Goal: Information Seeking & Learning: Learn about a topic

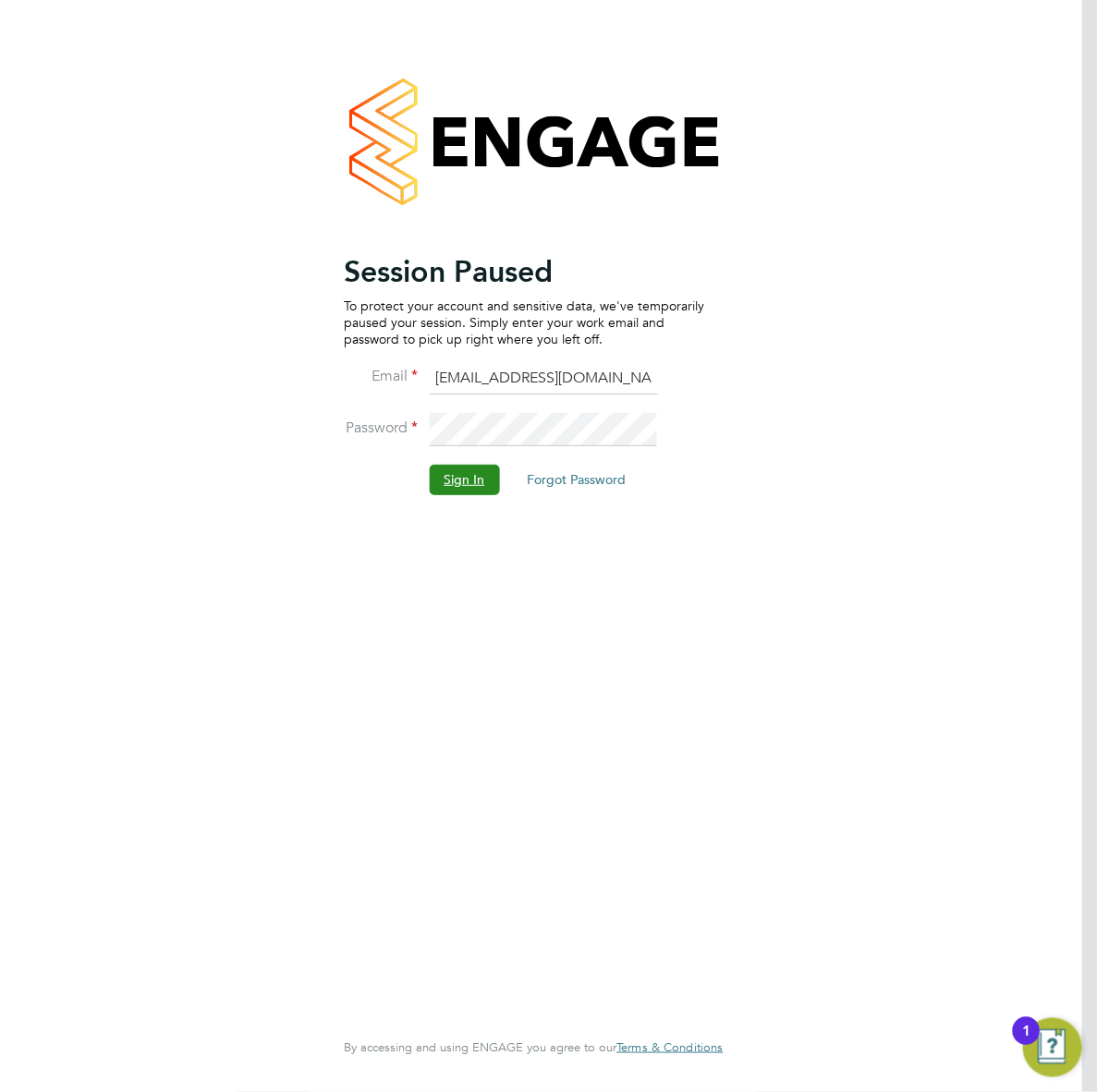
click at [448, 477] on button "Sign In" at bounding box center [464, 479] width 71 height 30
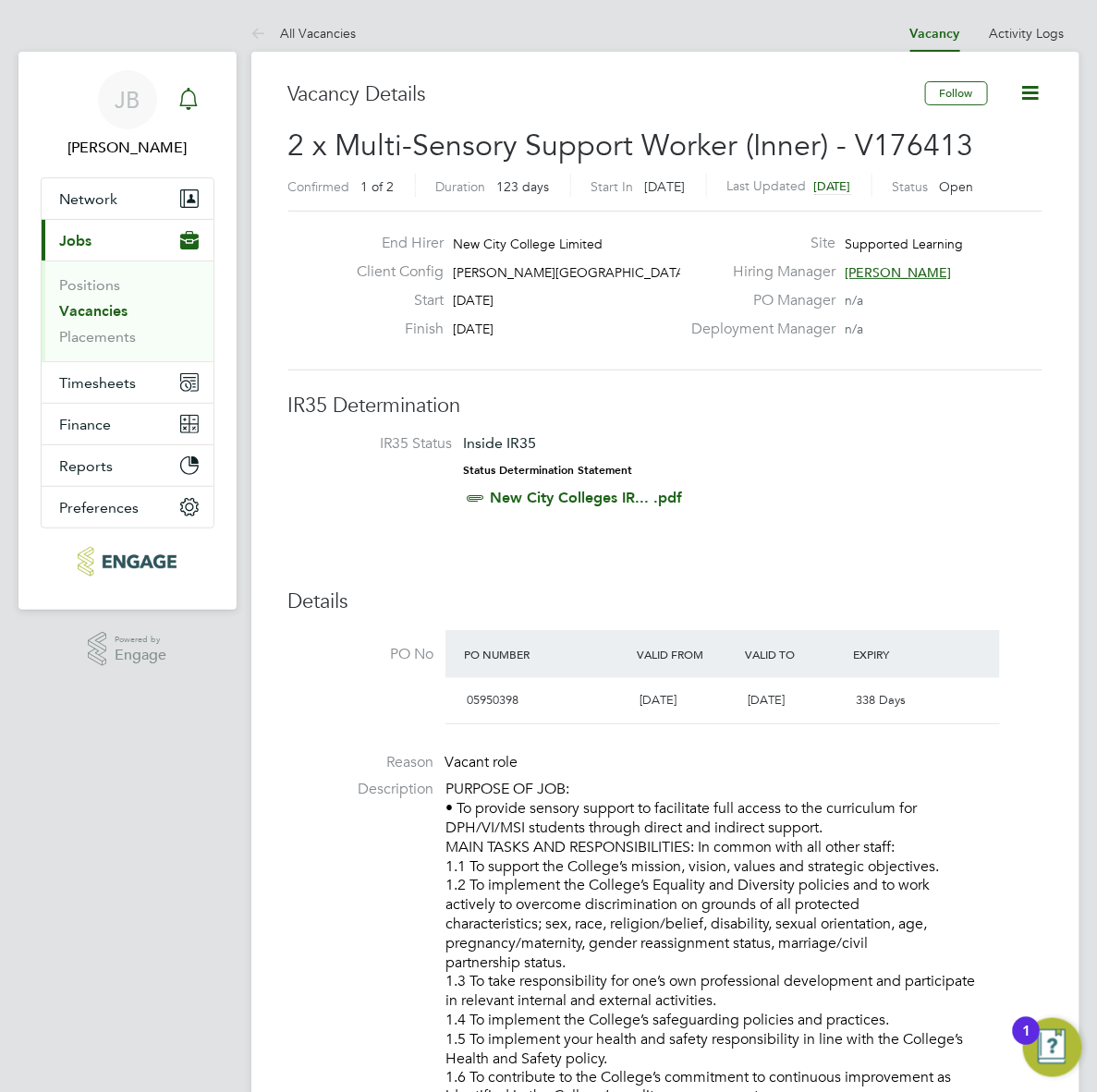
click at [185, 105] on icon "Main navigation" at bounding box center [189, 97] width 17 height 18
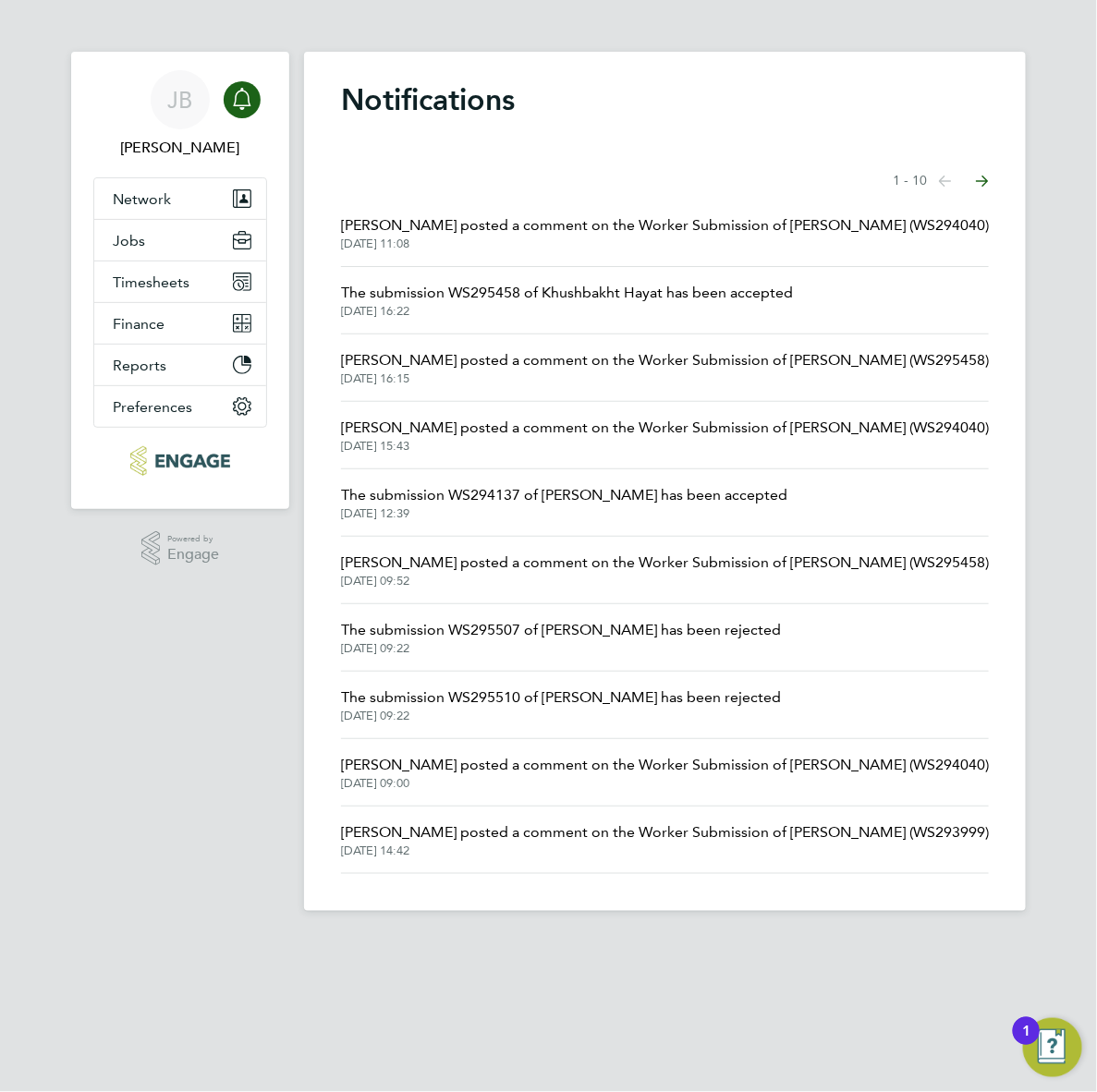
click at [472, 232] on span "Kerry Cattle posted a comment on the Worker Submission of Angela Steele (WS2940…" at bounding box center [664, 225] width 648 height 22
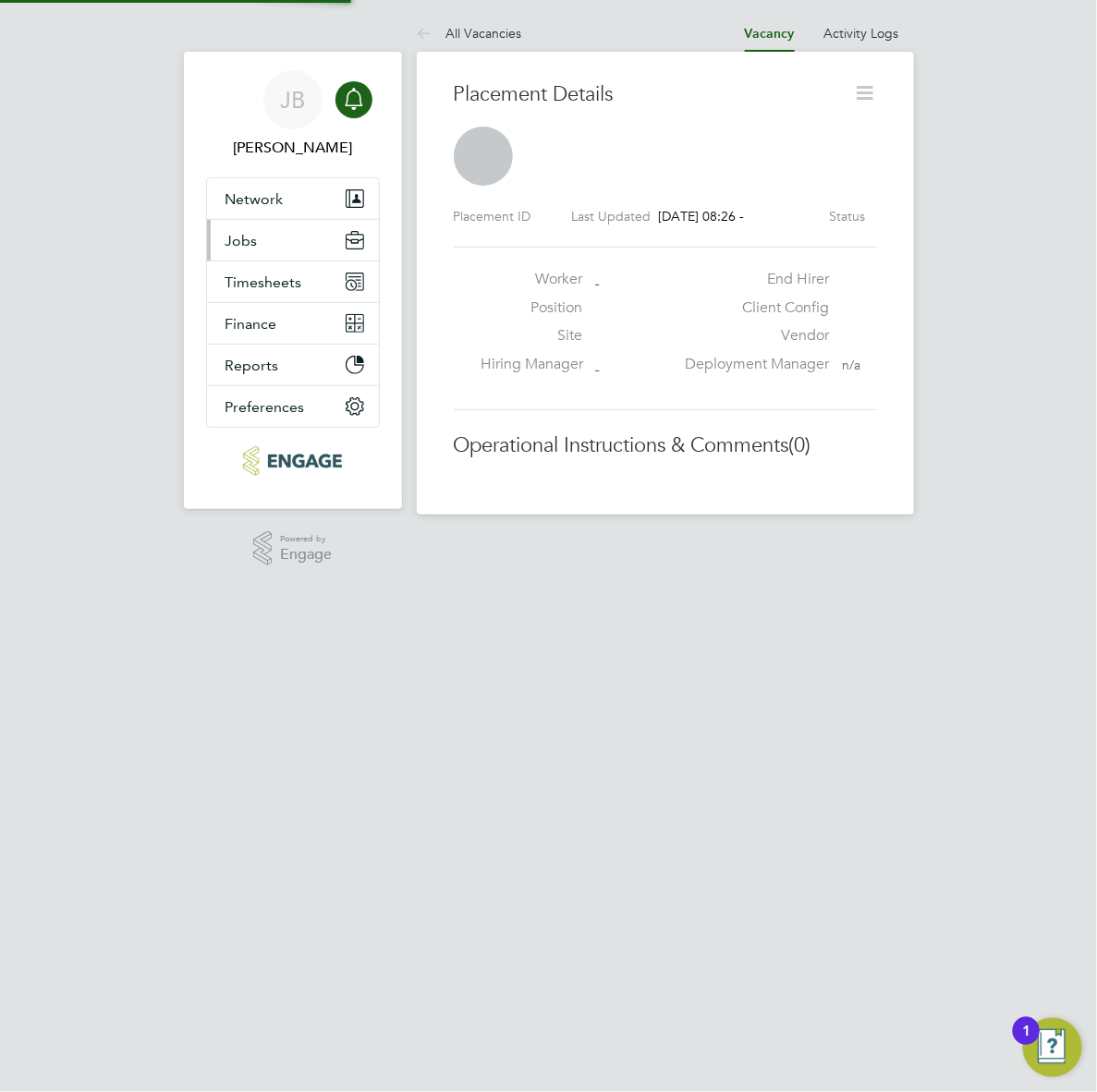
scroll to position [30, 303]
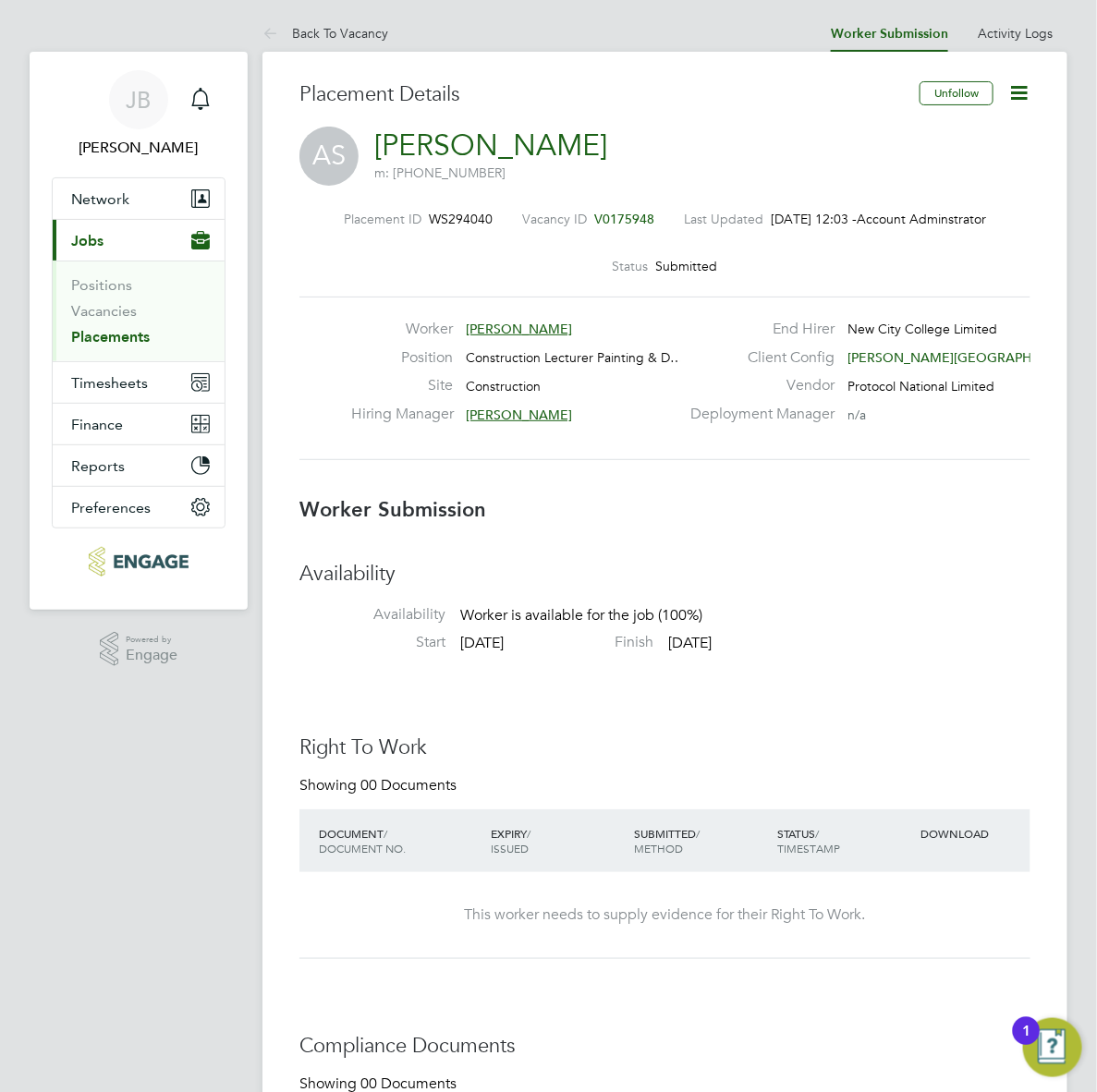
click at [905, 357] on span "[PERSON_NAME][GEOGRAPHIC_DATA]" at bounding box center [967, 357] width 239 height 16
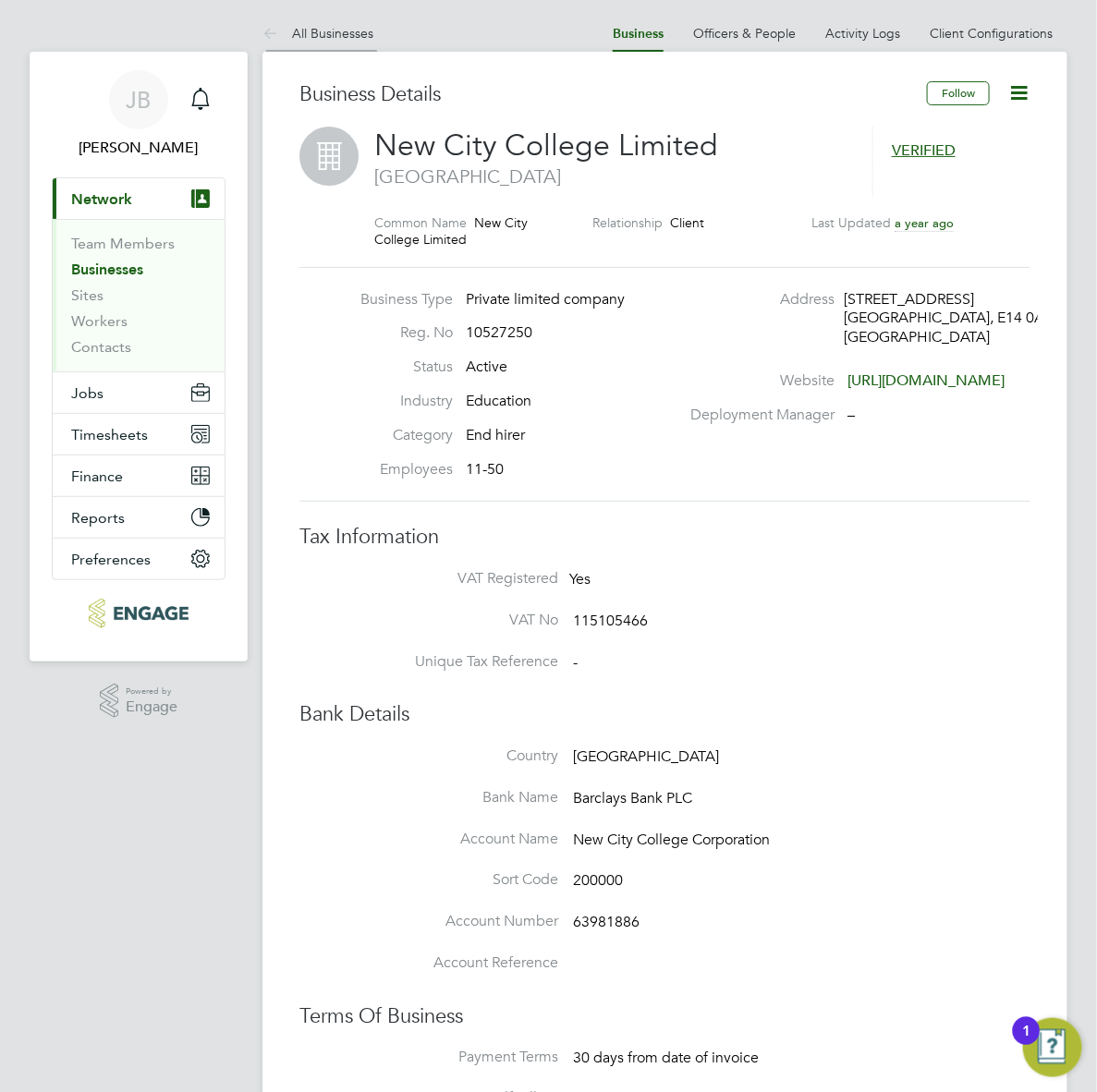
click at [329, 38] on link "All Businesses" at bounding box center [318, 33] width 111 height 16
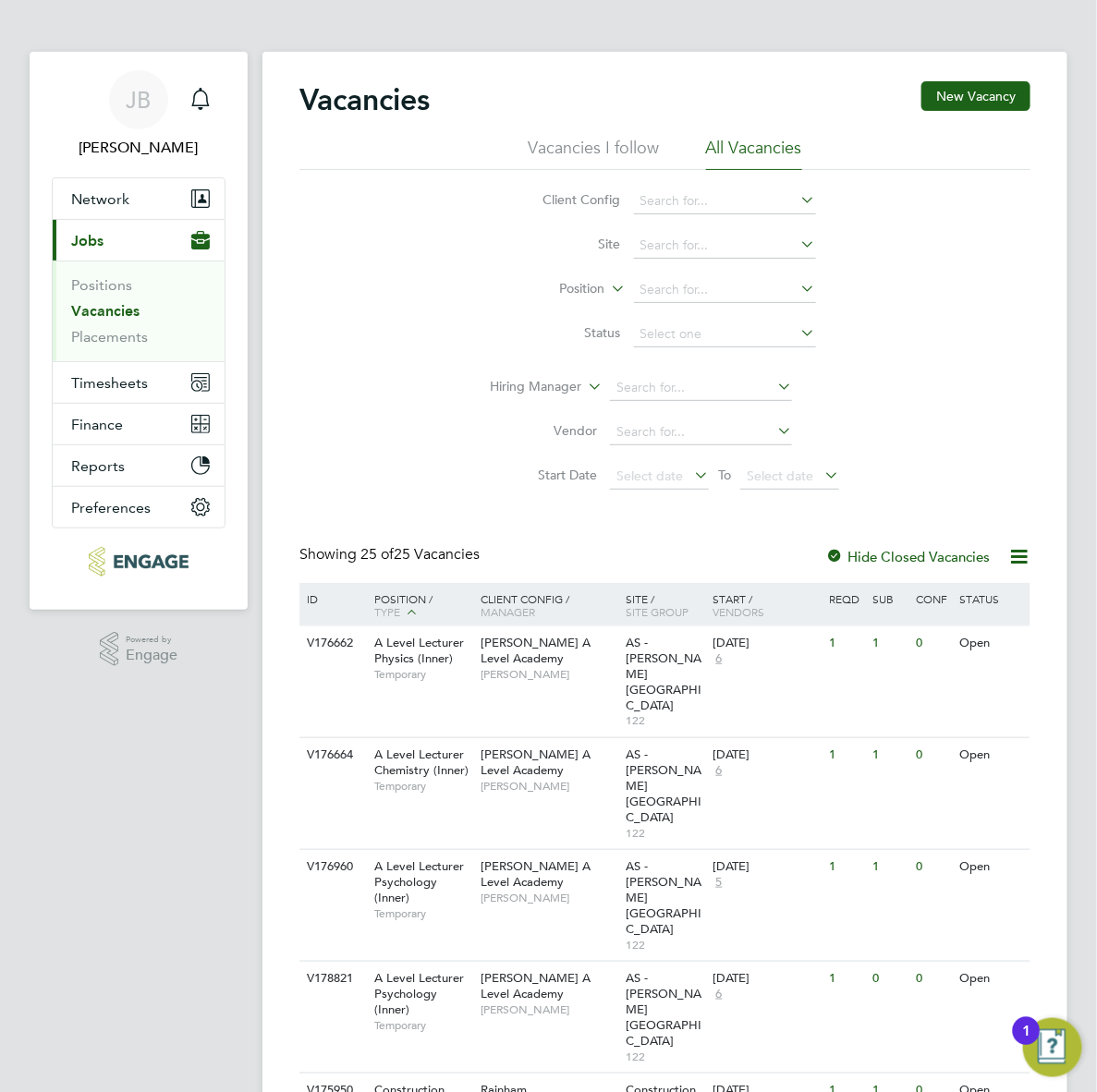
click at [112, 313] on link "Vacancies" at bounding box center [105, 311] width 69 height 17
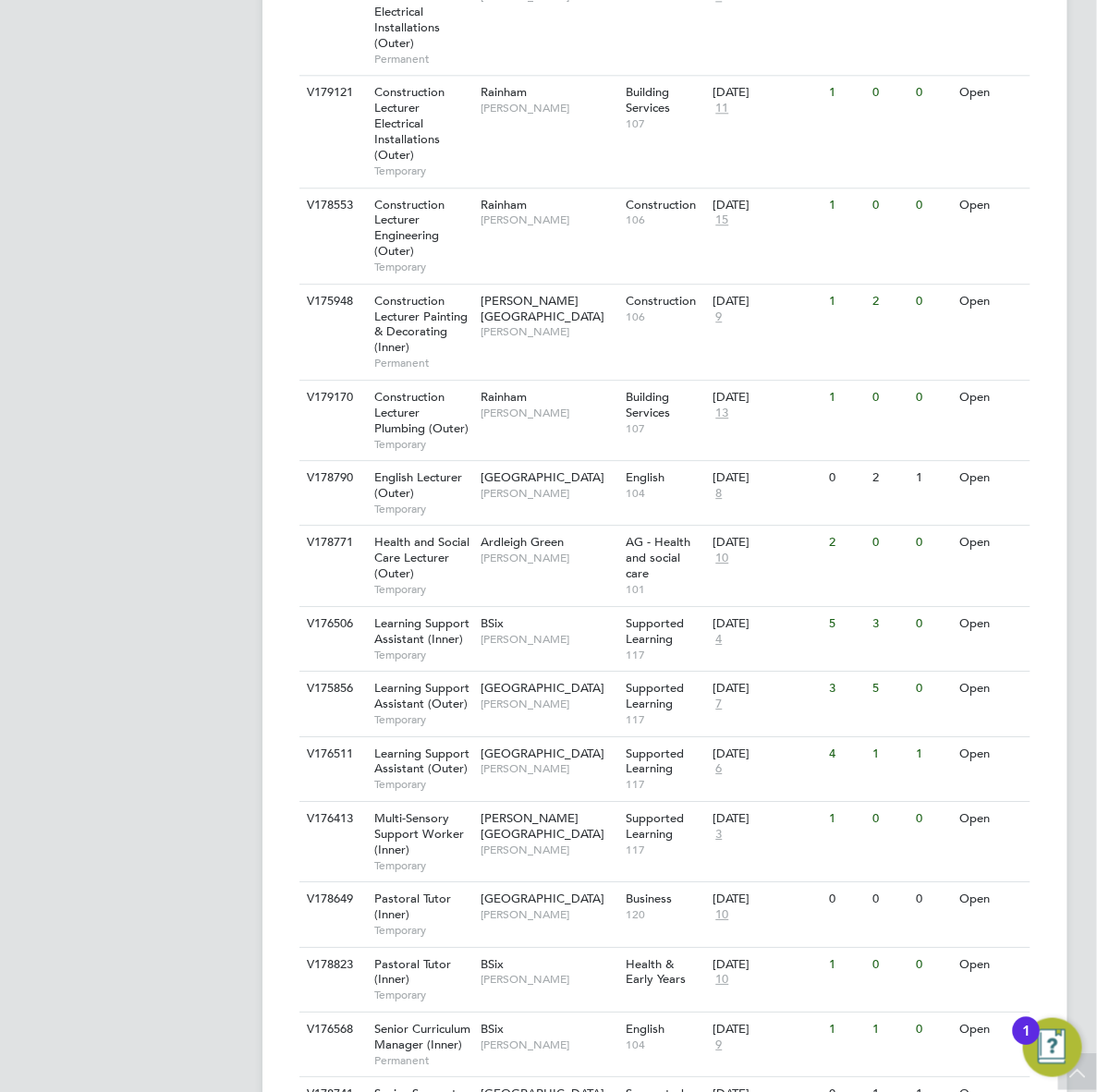
scroll to position [1575, 0]
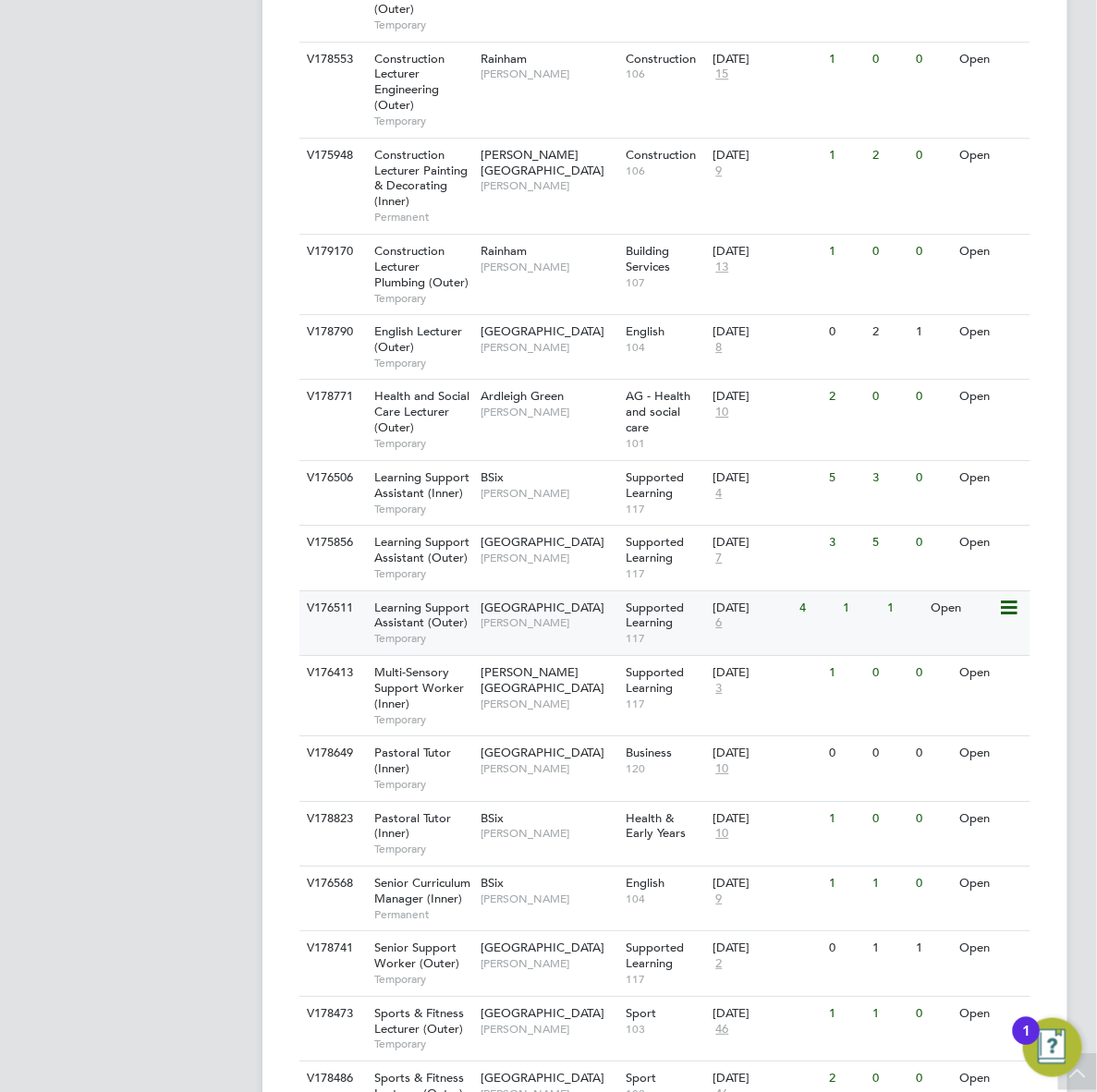
click at [454, 599] on span "Learning Support Assistant (Outer)" at bounding box center [421, 615] width 95 height 31
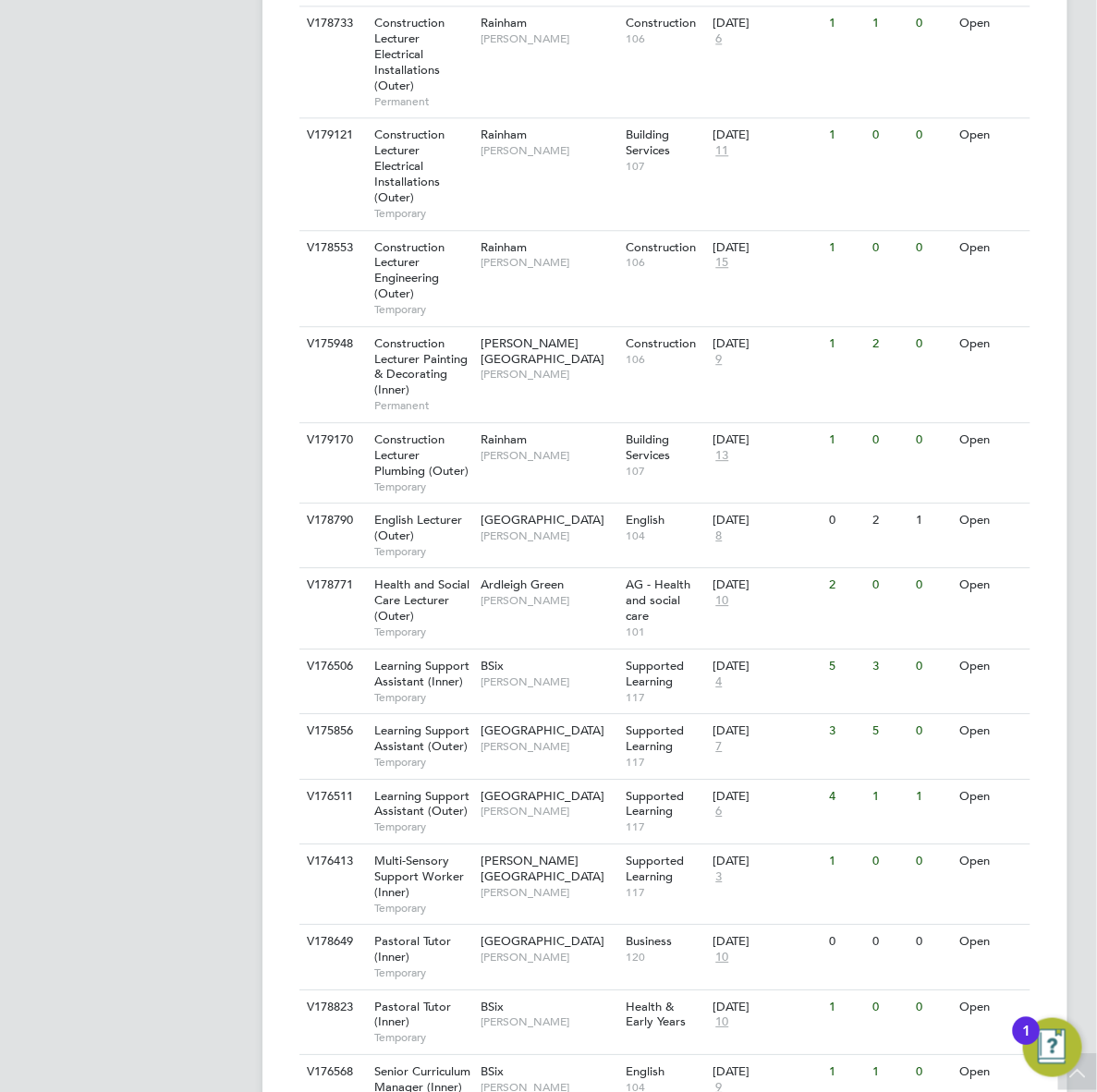
scroll to position [1385, 0]
click at [460, 854] on span "Multi-Sensory Support Worker (Inner)" at bounding box center [418, 877] width 90 height 47
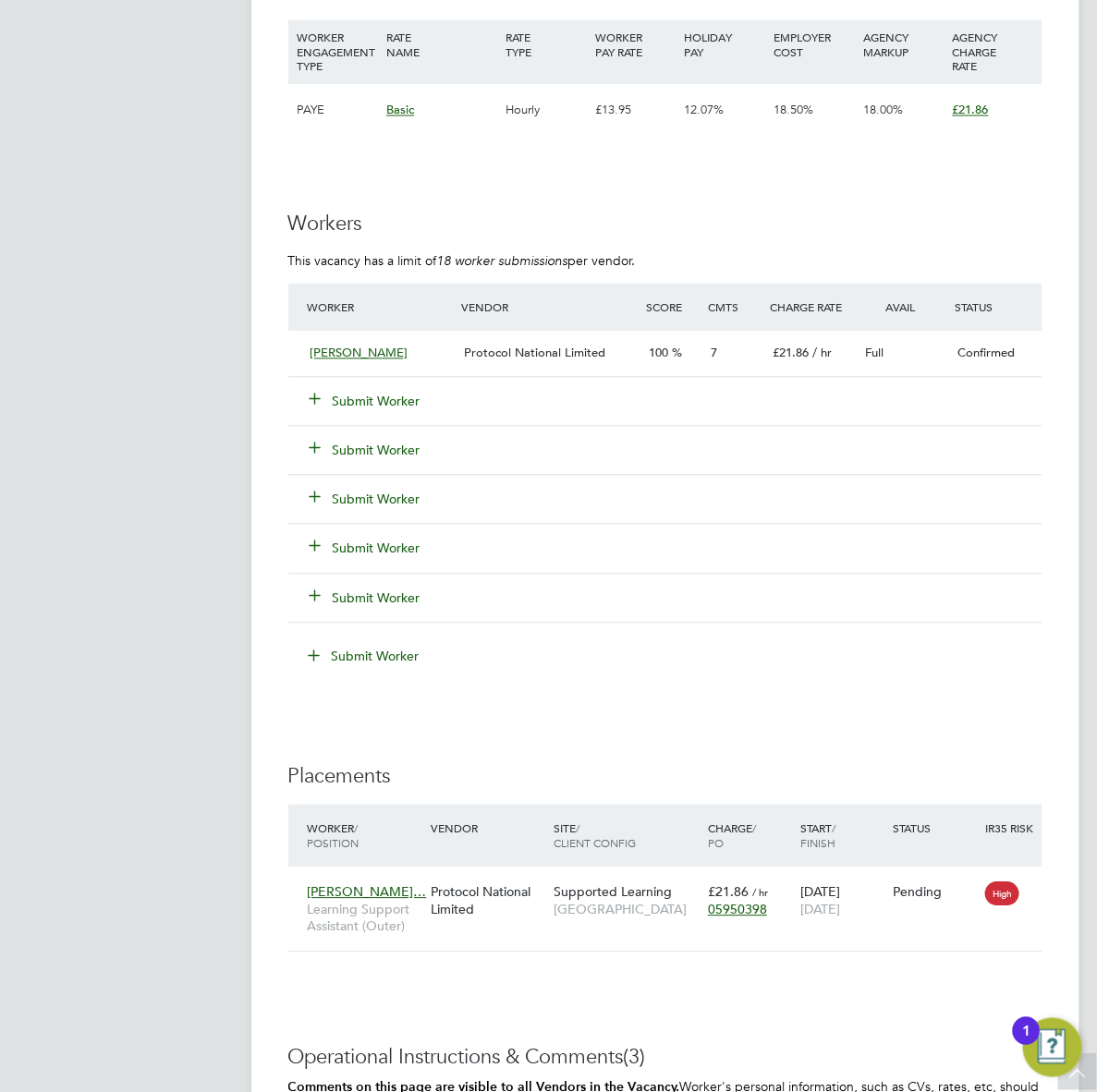
scroll to position [3234, 0]
click at [564, 360] on div "Protocol National Limited" at bounding box center [548, 352] width 185 height 30
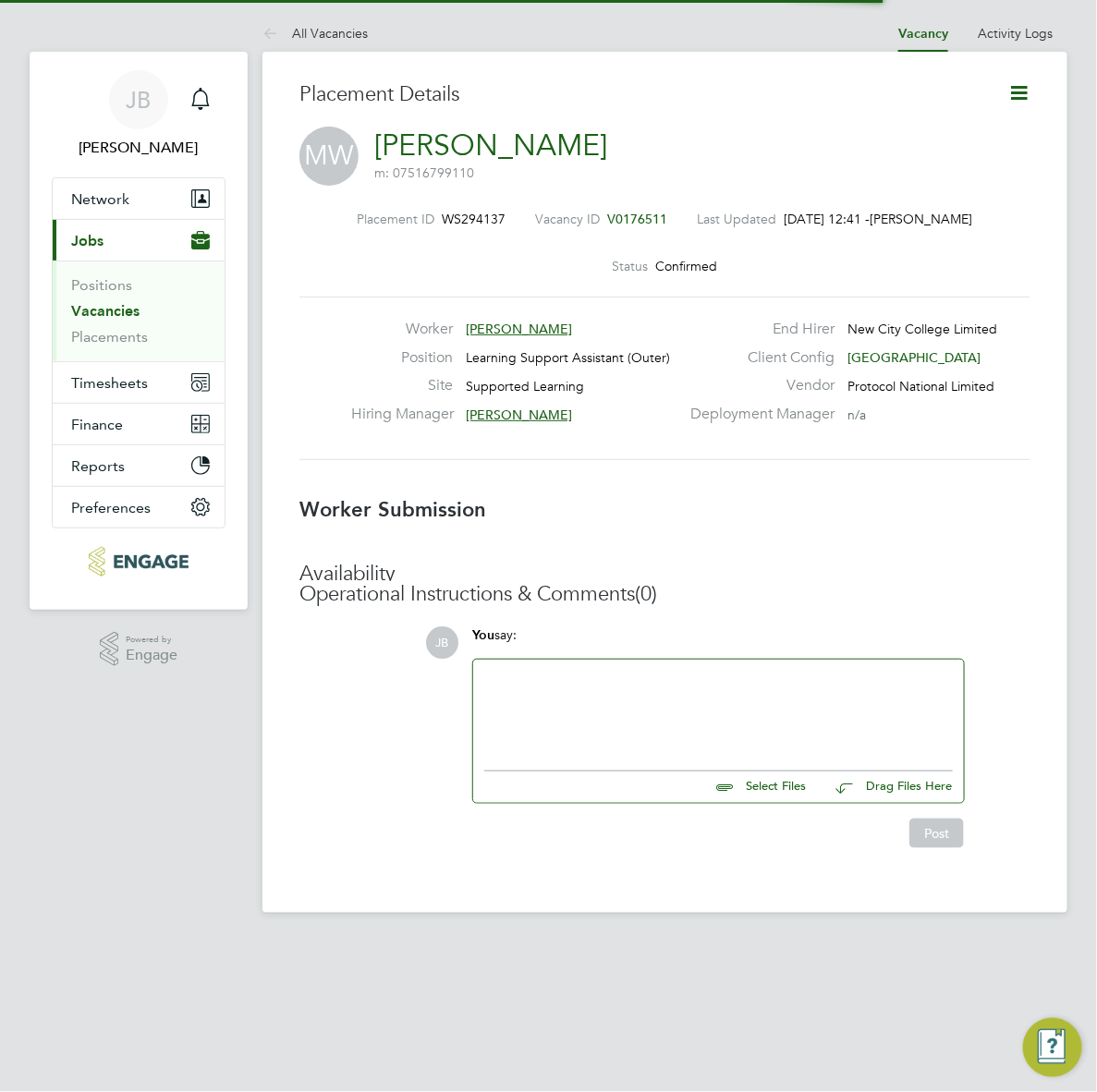
scroll to position [10, 10]
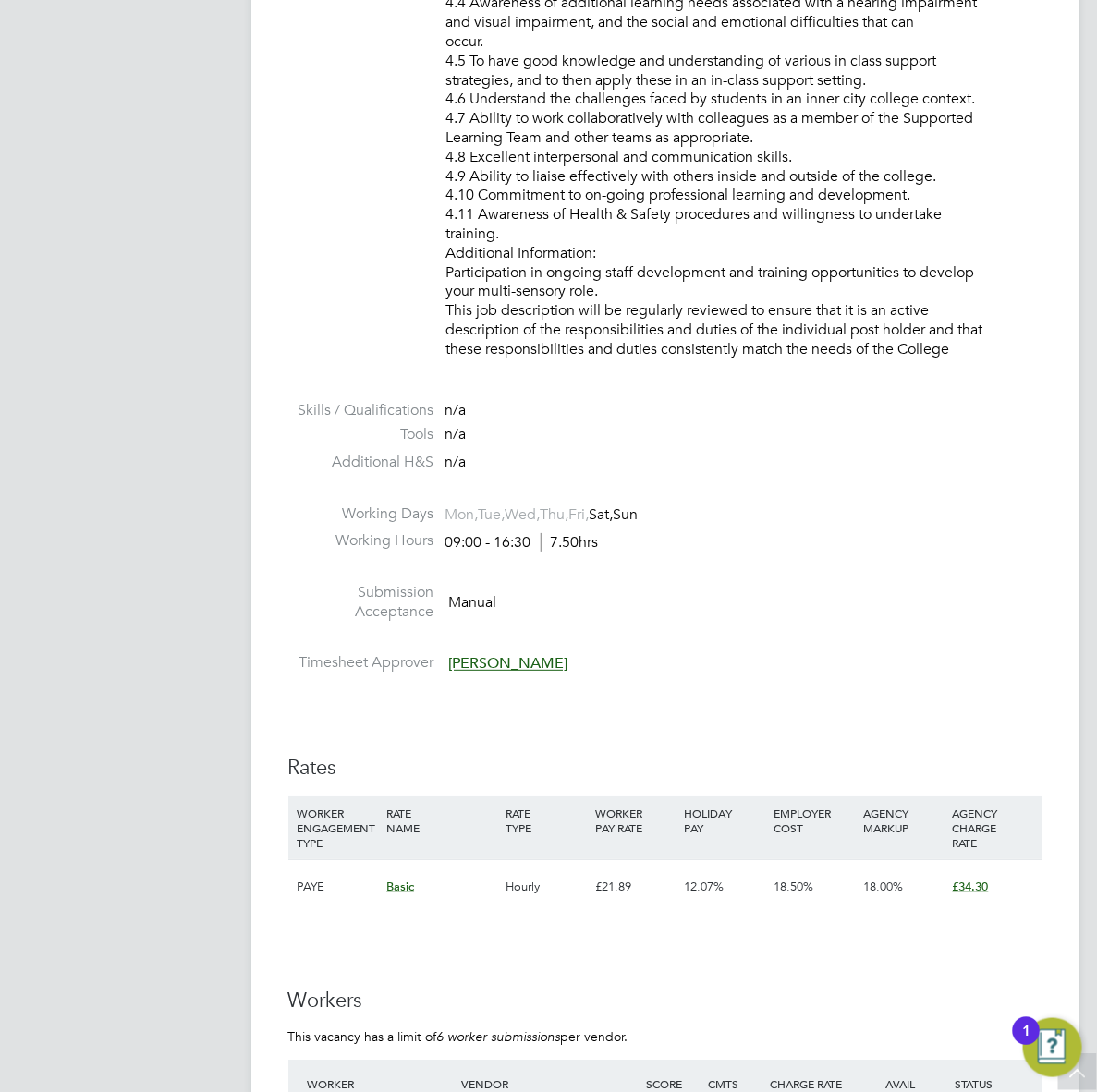
scroll to position [1909, 0]
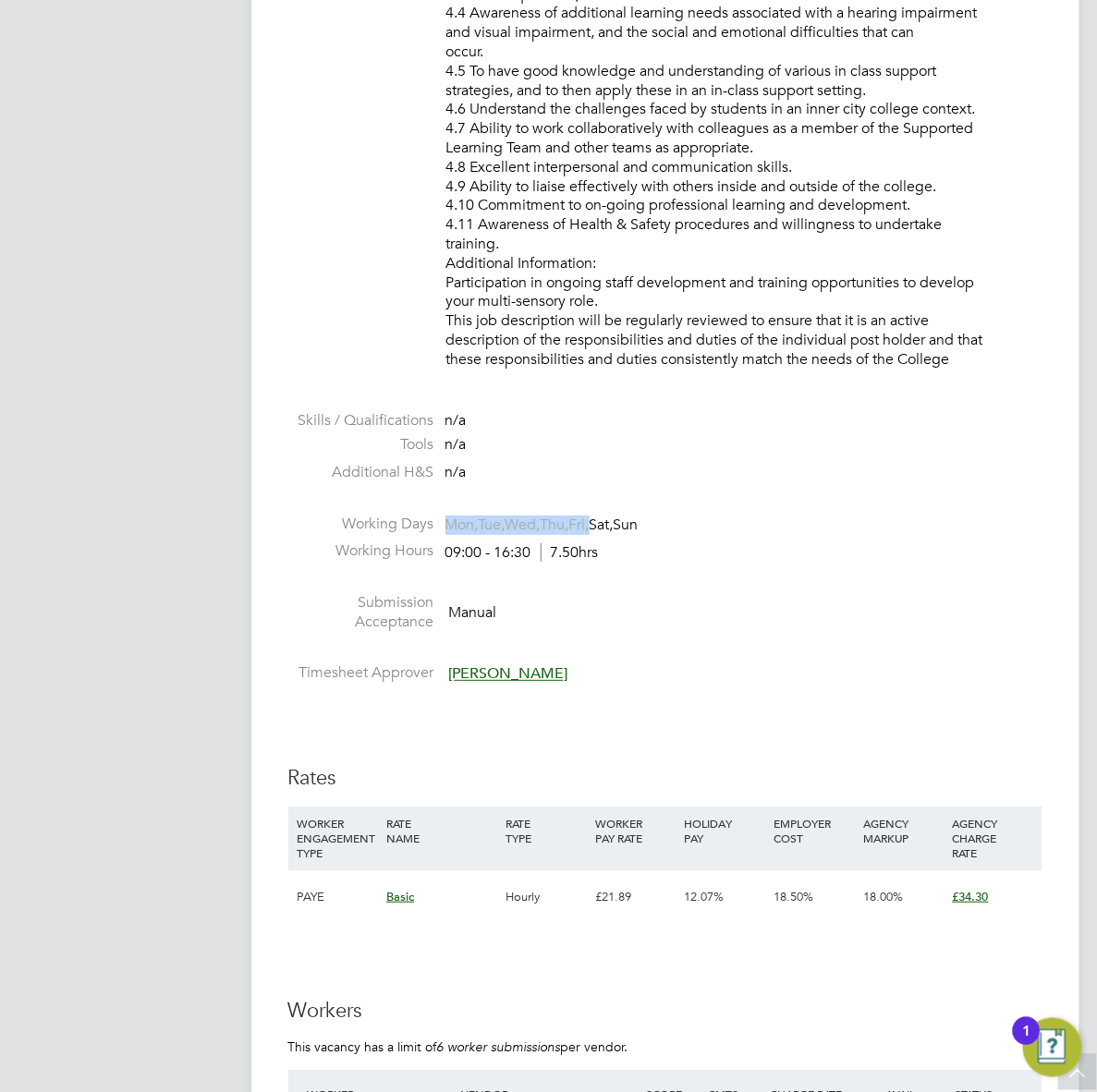
drag, startPoint x: 606, startPoint y: 518, endPoint x: 427, endPoint y: 528, distance: 179.3
click at [427, 528] on li "Working Days Mon, Tue, Wed, Thu, Fri, Sat, Sun" at bounding box center [665, 529] width 754 height 28
drag, startPoint x: 427, startPoint y: 528, endPoint x: 574, endPoint y: 592, distance: 160.3
click at [574, 593] on li "Submission Acceptance Manual" at bounding box center [665, 617] width 754 height 47
drag, startPoint x: 963, startPoint y: 353, endPoint x: 485, endPoint y: 62, distance: 559.6
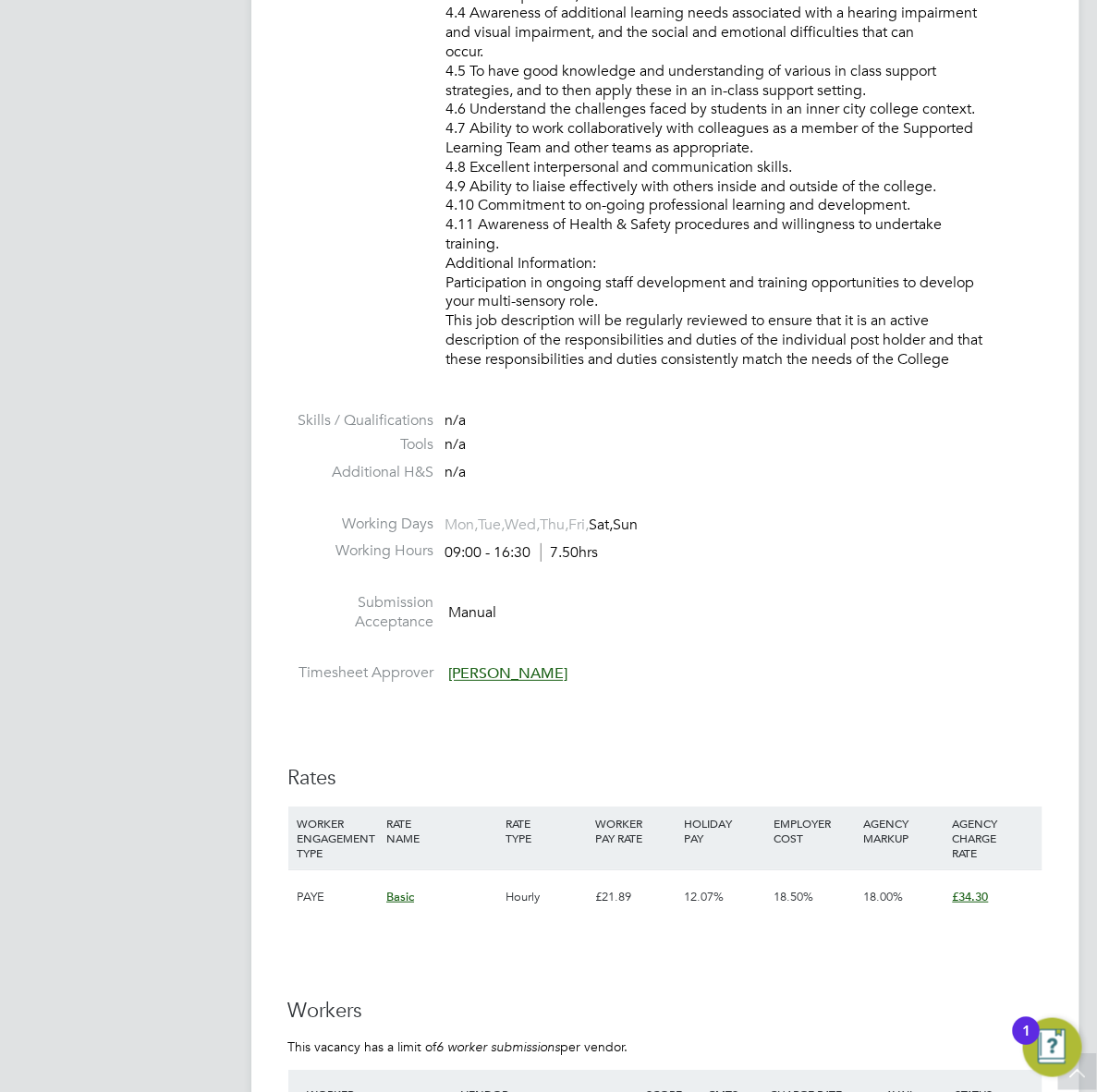
drag, startPoint x: 485, startPoint y: 62, endPoint x: 426, endPoint y: 107, distance: 74.2
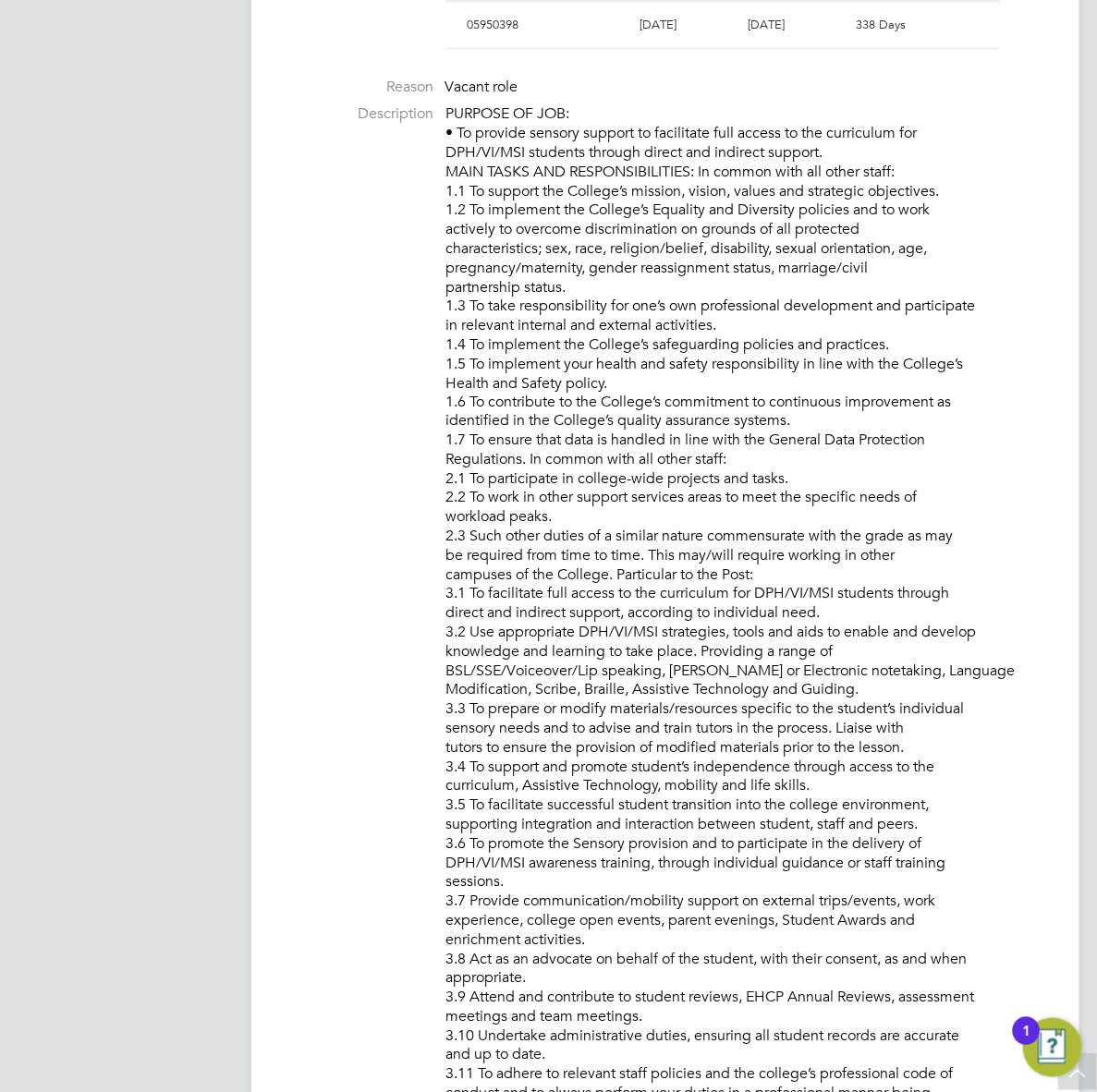
scroll to position [675, 0]
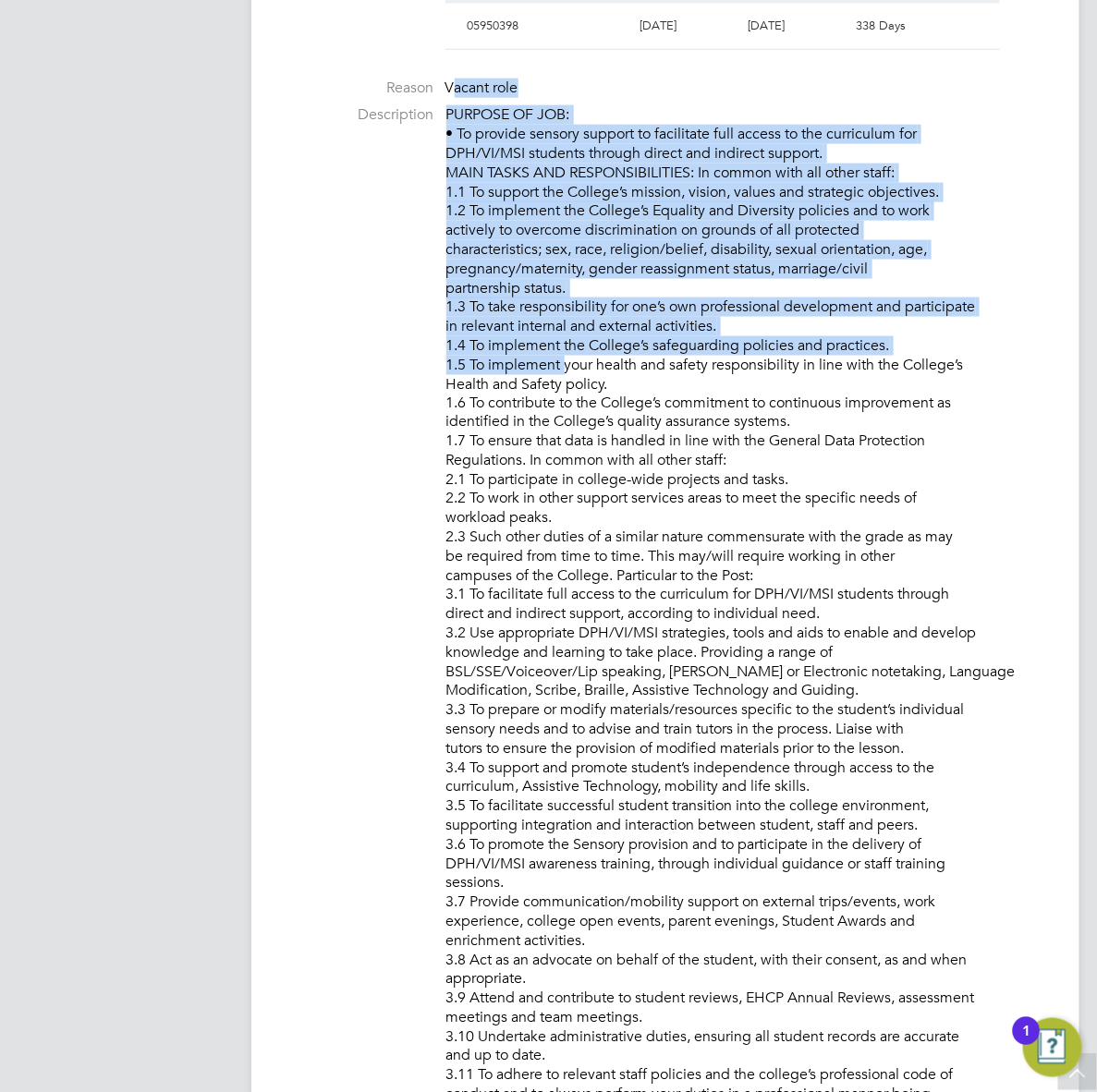
drag, startPoint x: 451, startPoint y: 88, endPoint x: 564, endPoint y: 379, distance: 312.2
click at [564, 379] on ul "PO No PO Number Valid From Valid To Expiry 05950398 01 Aug 2025 31 Jul 2026 338…" at bounding box center [665, 940] width 754 height 1970
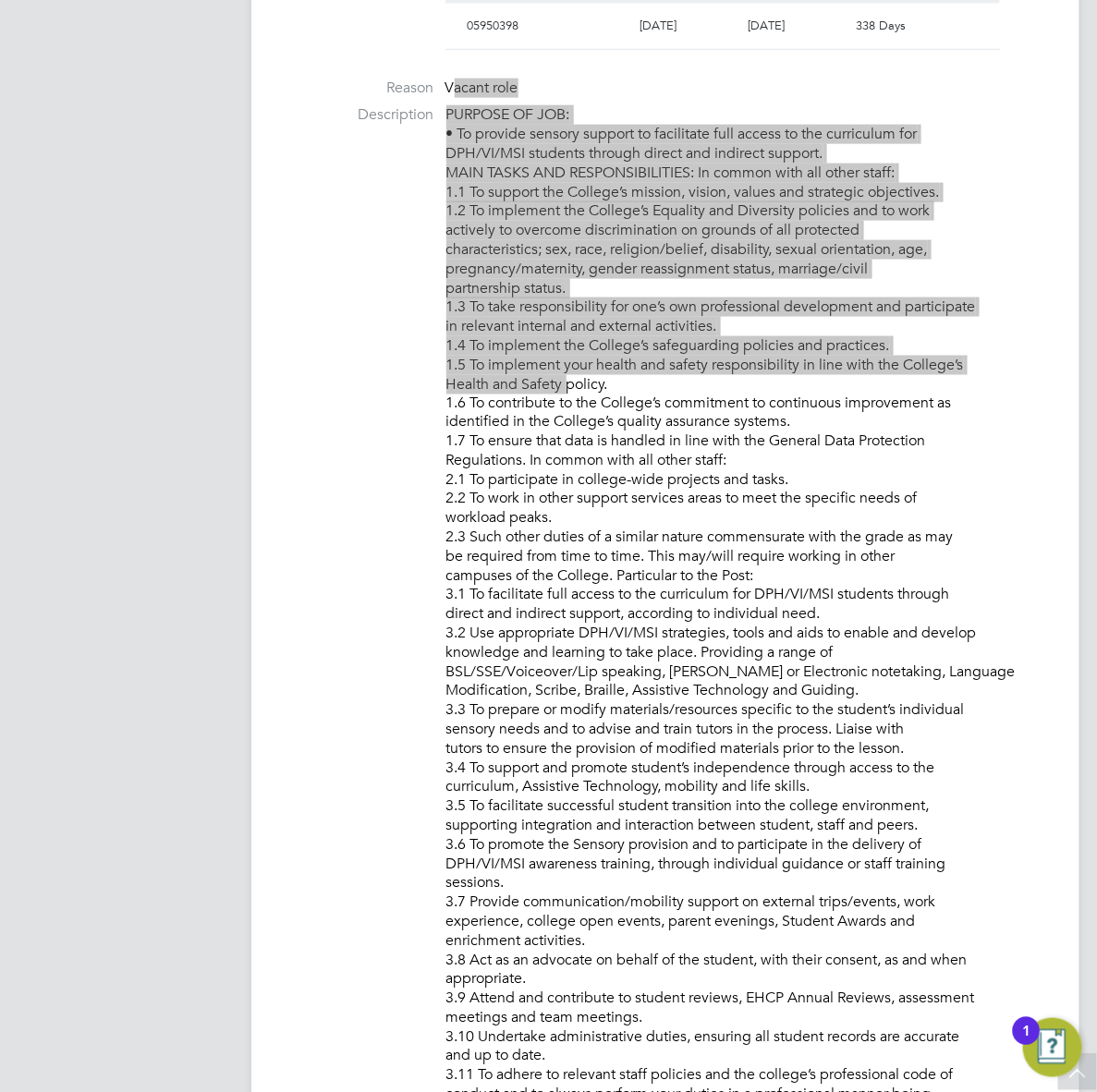
scroll to position [53, 120]
